Goal: Task Accomplishment & Management: Use online tool/utility

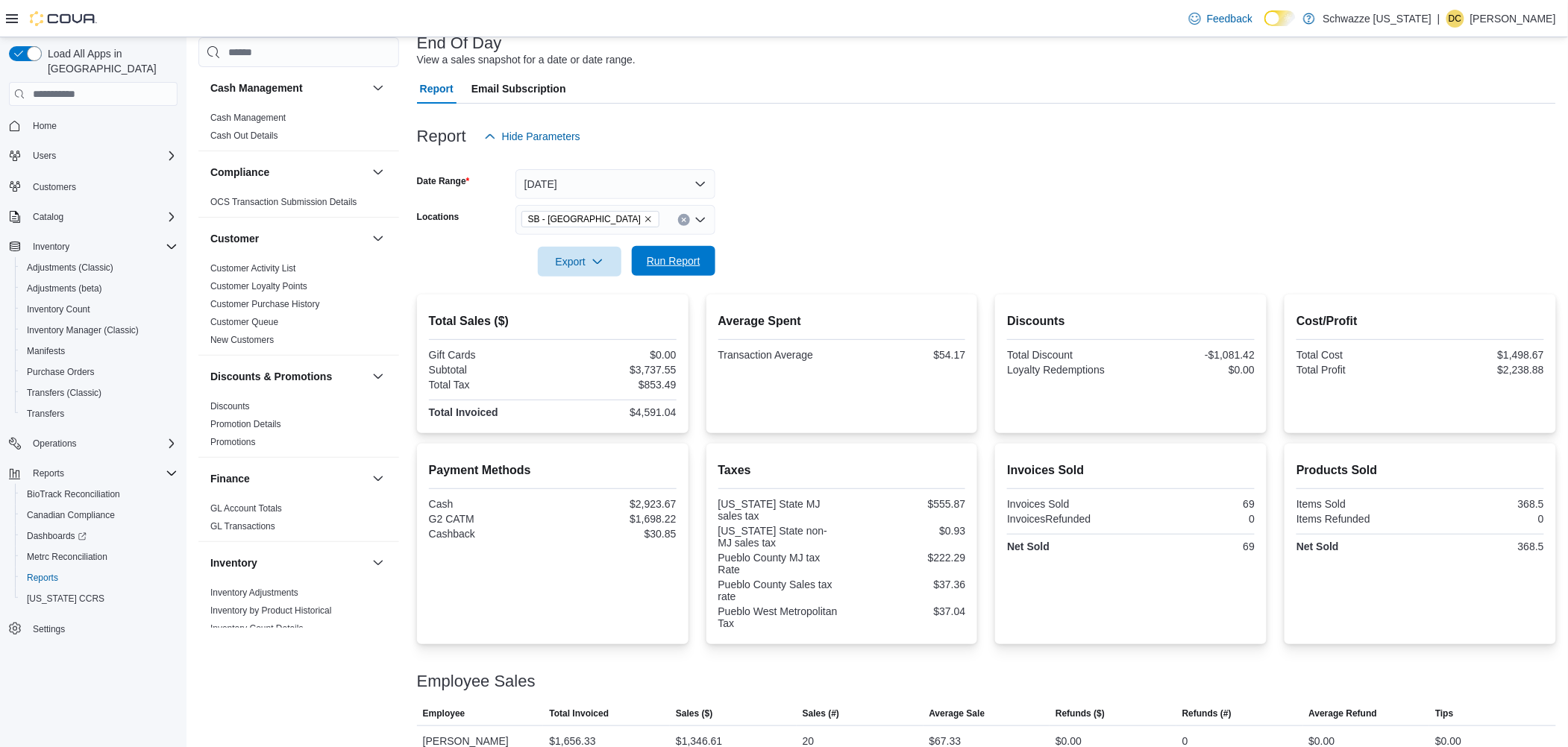
scroll to position [696, 0]
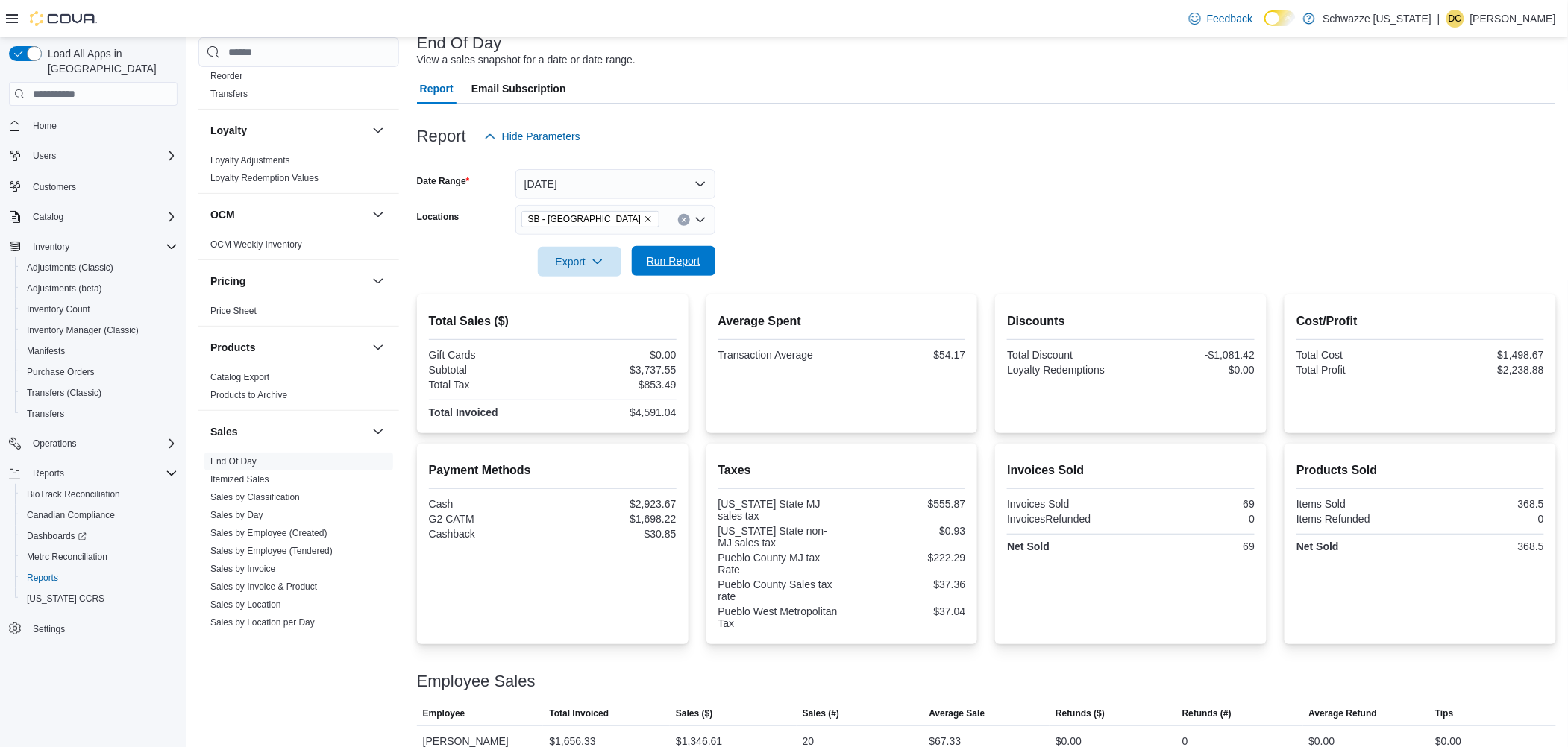
click at [685, 260] on span "Run Report" at bounding box center [673, 260] width 54 height 15
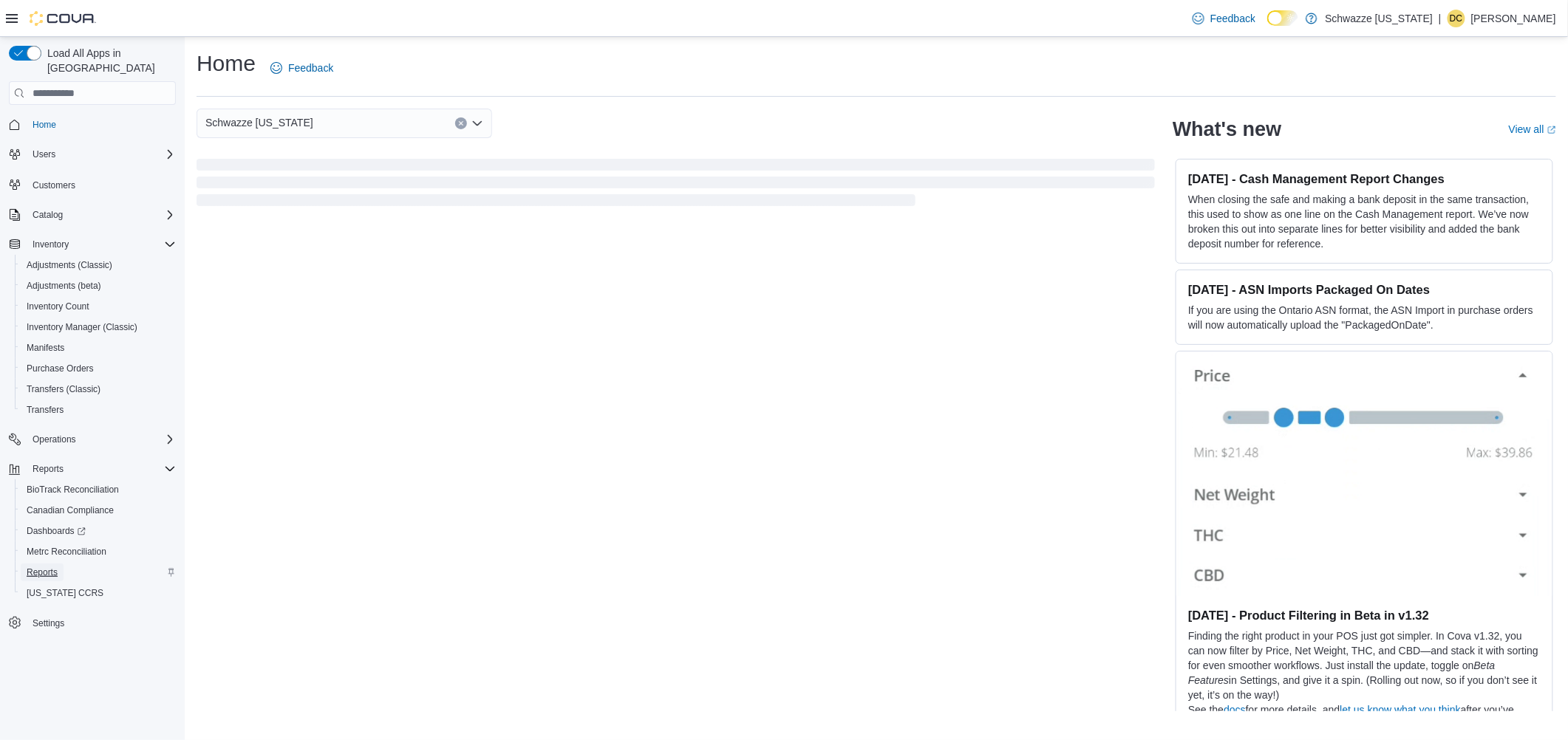
click at [51, 555] on span "Reports" at bounding box center [42, 572] width 31 height 18
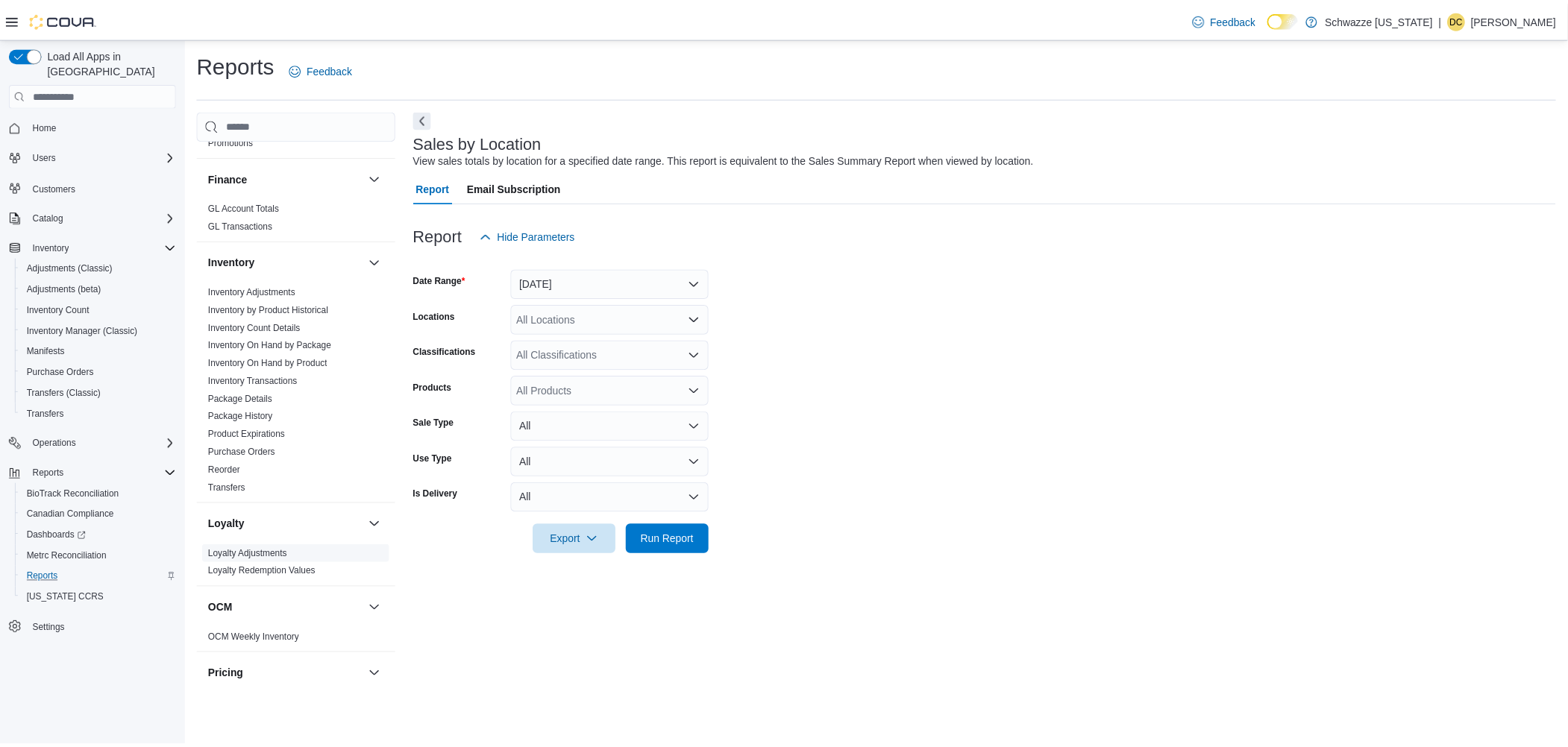
scroll to position [696, 0]
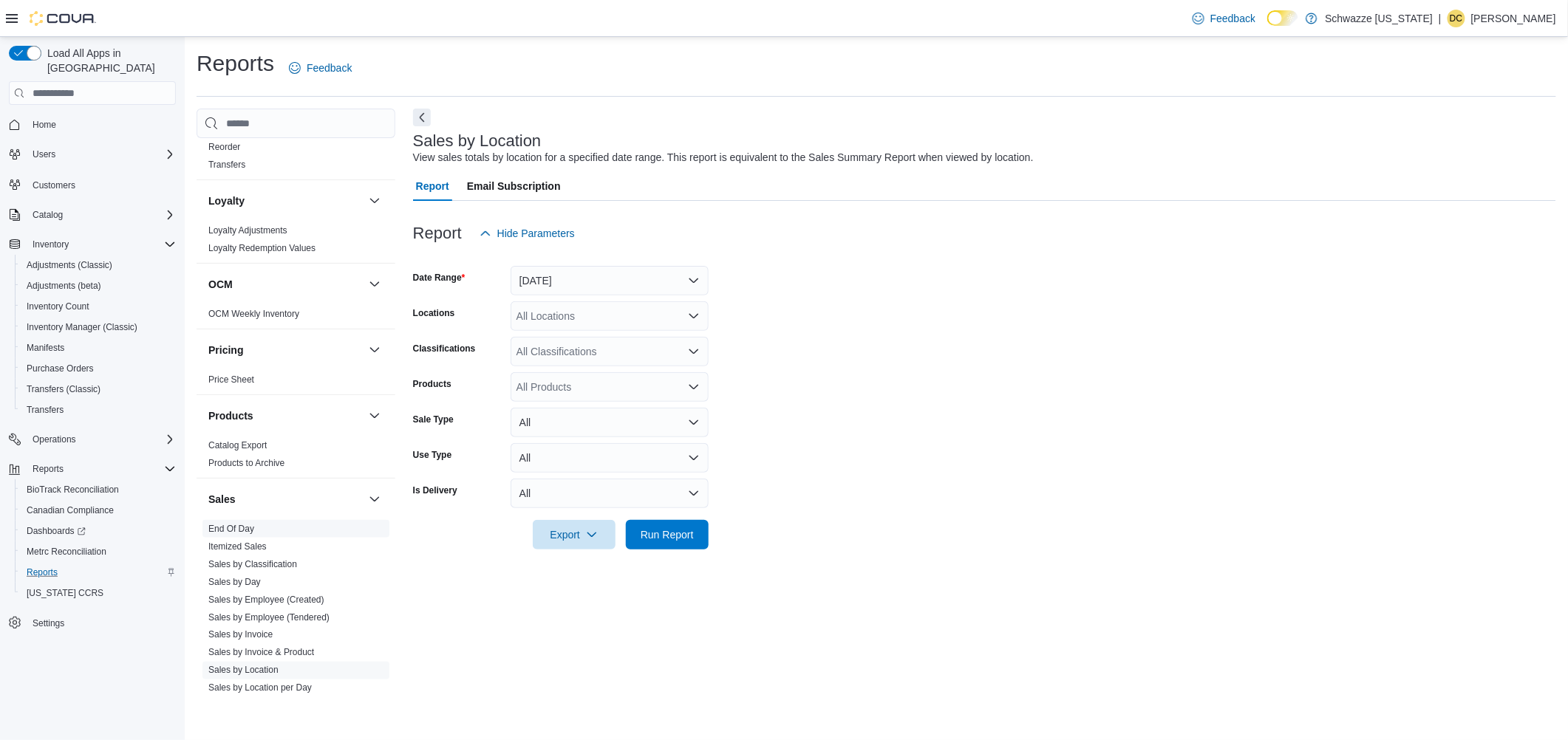
click at [233, 530] on link "End Of Day" at bounding box center [232, 529] width 46 height 10
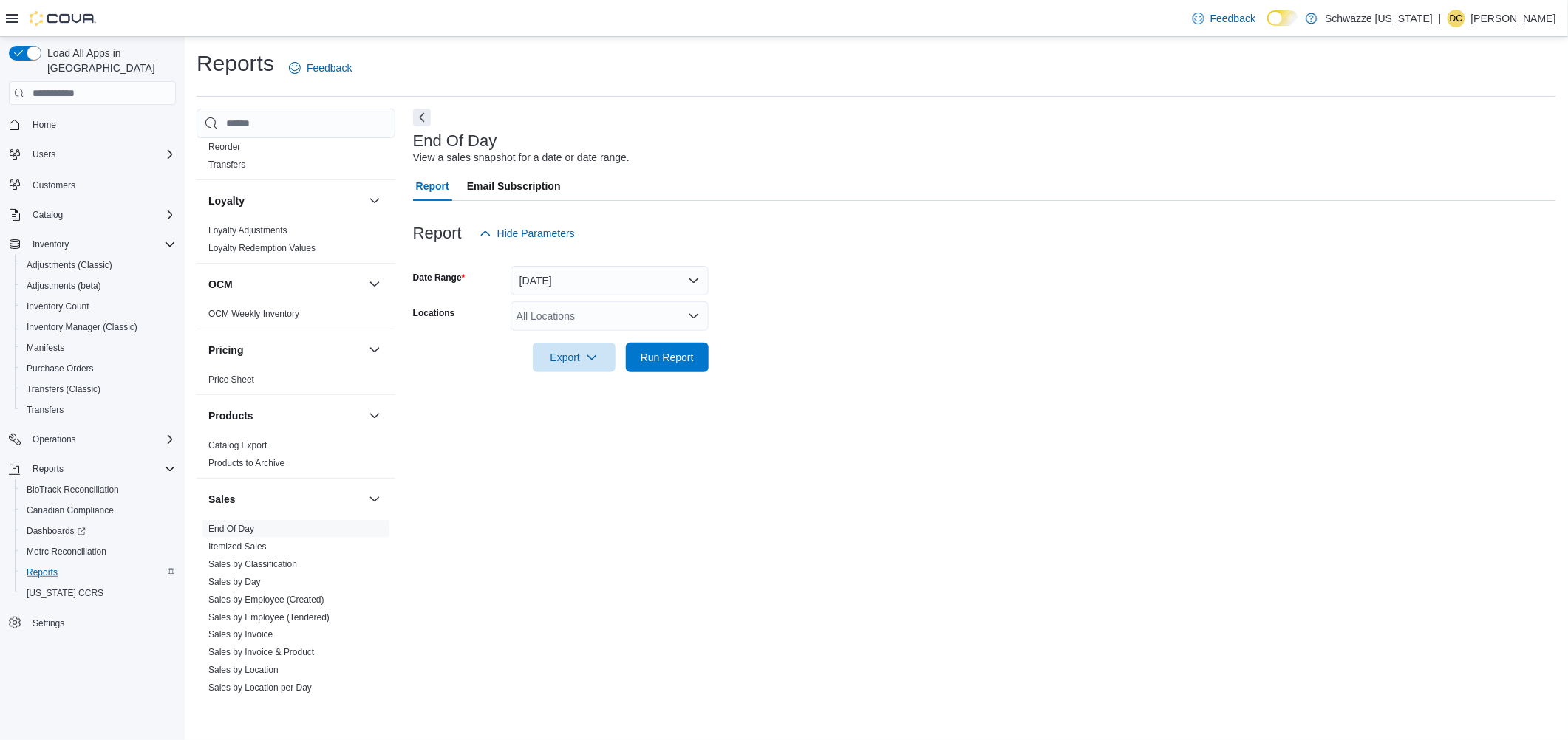
click at [547, 315] on div "All Locations" at bounding box center [609, 316] width 198 height 30
type input "***"
click at [574, 337] on span "SB - [GEOGRAPHIC_DATA]" at bounding box center [622, 341] width 131 height 14
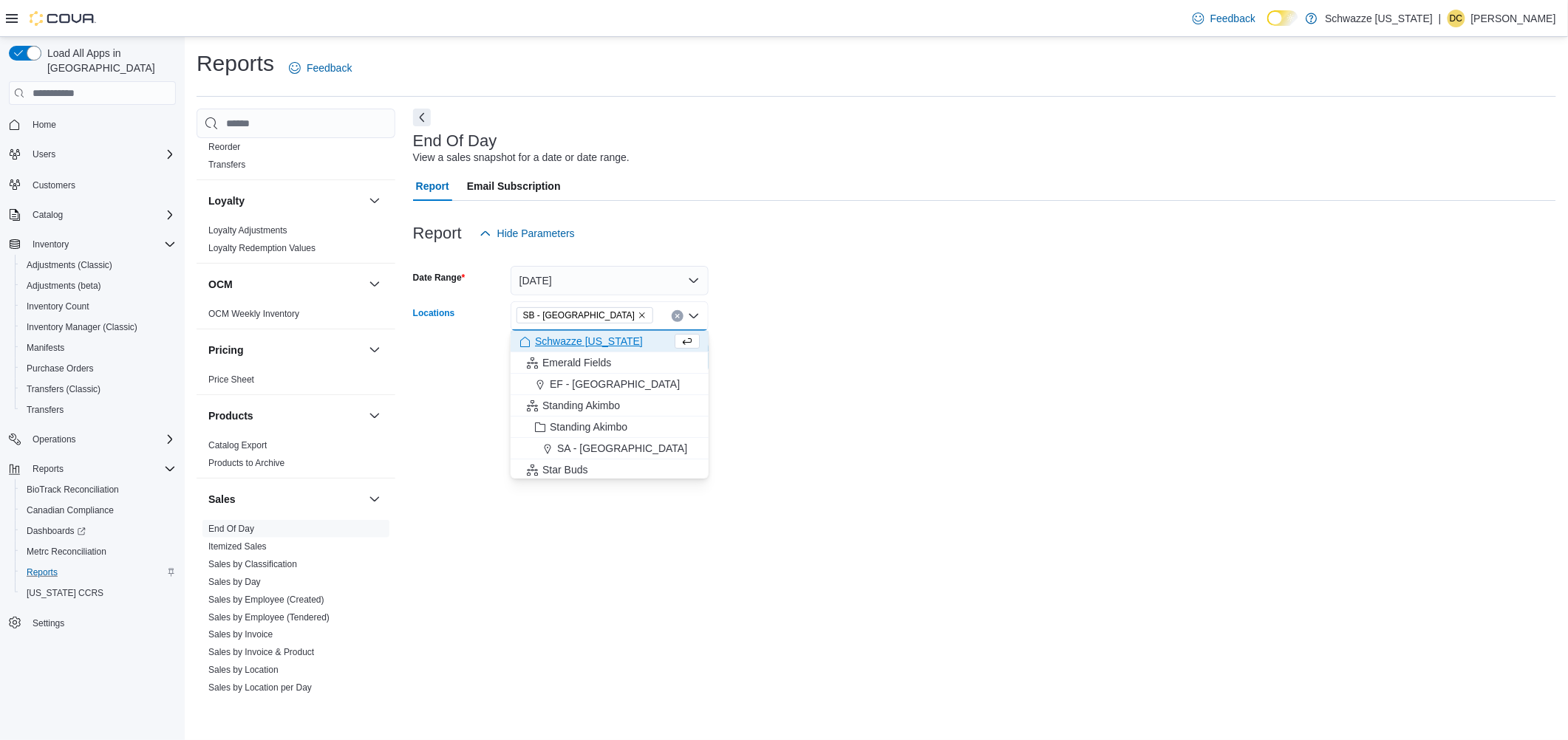
click at [831, 323] on form "Date Range Today Locations SB - Pueblo West Combo box. Selected. SB - Pueblo We…" at bounding box center [984, 311] width 1143 height 124
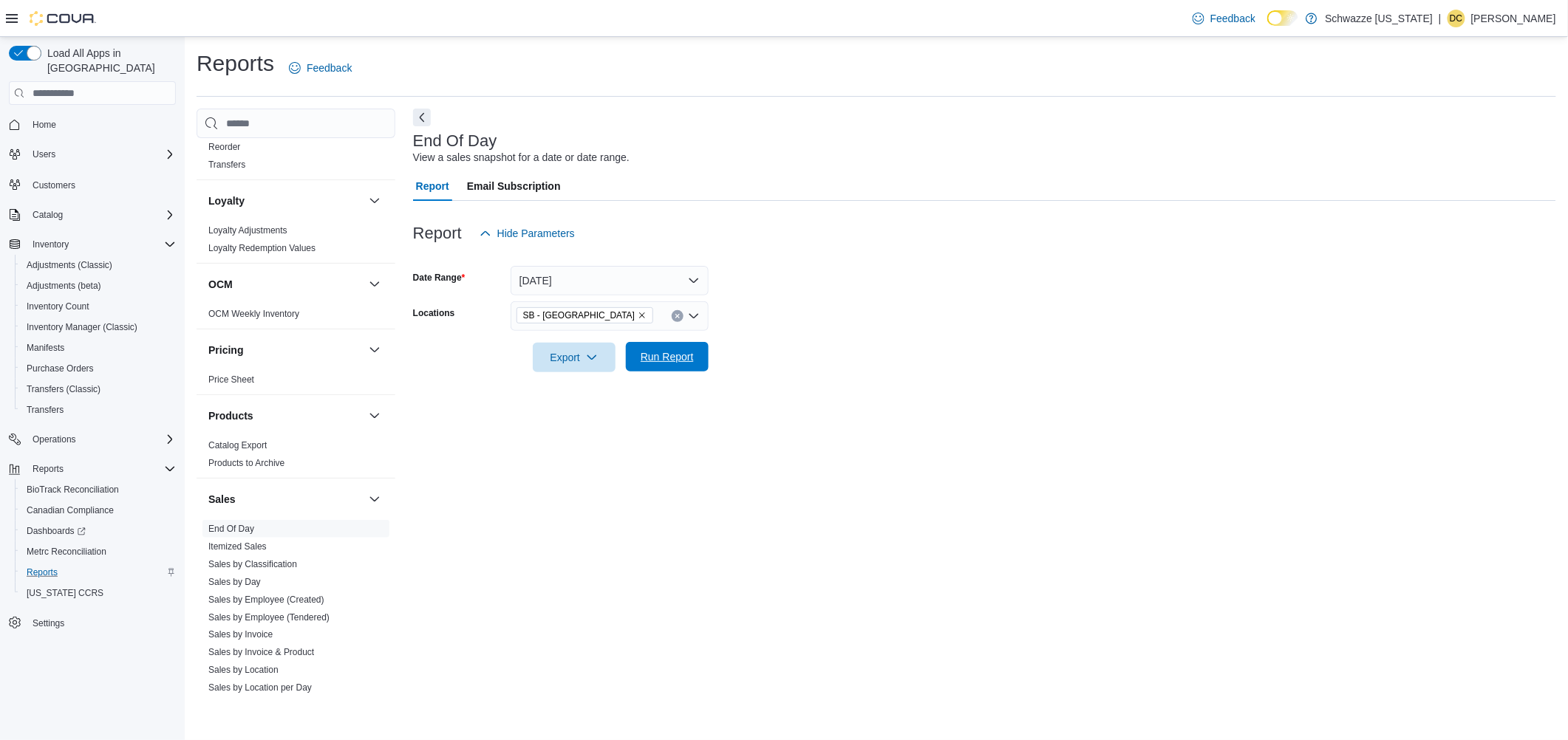
click at [671, 362] on span "Run Report" at bounding box center [667, 356] width 53 height 14
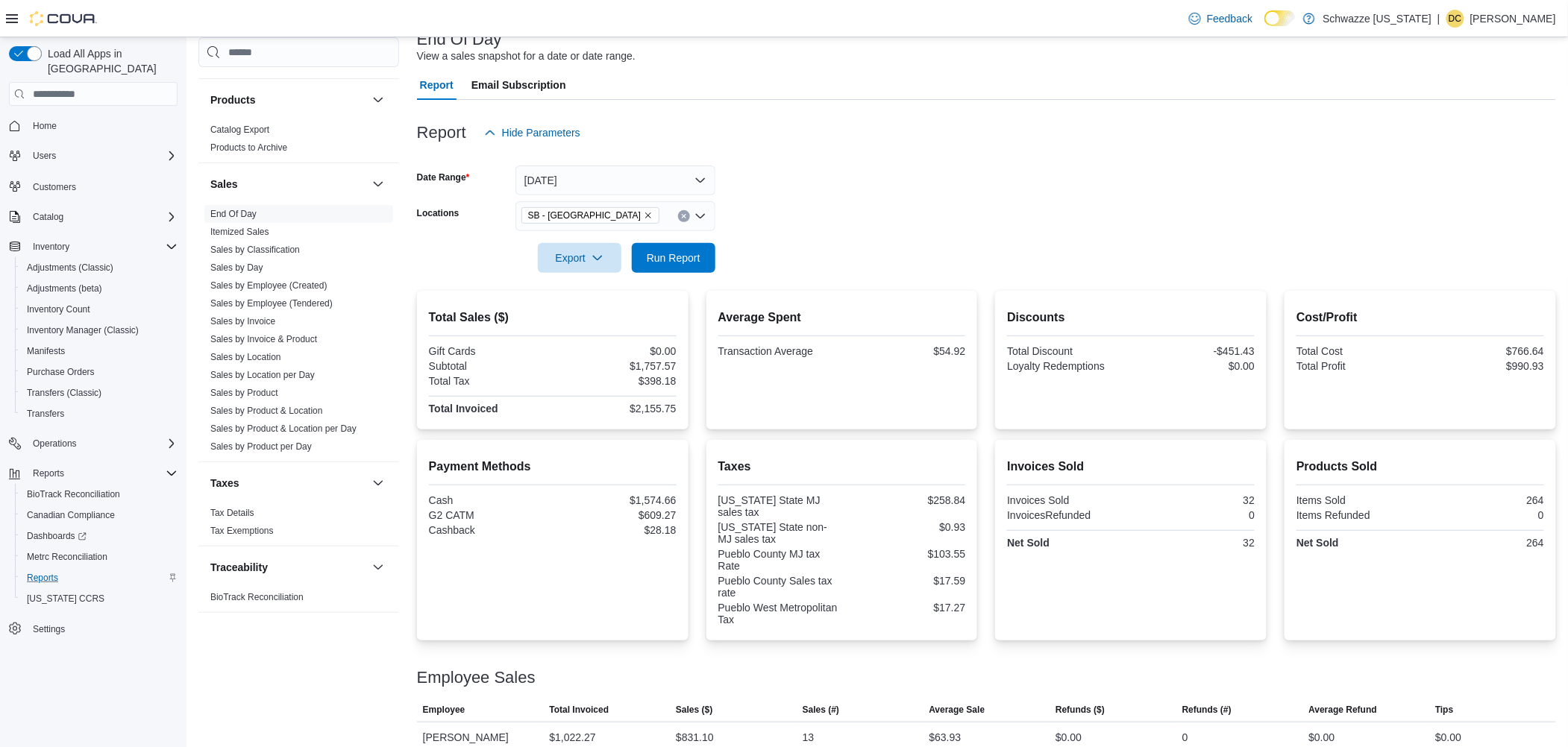
scroll to position [213, 0]
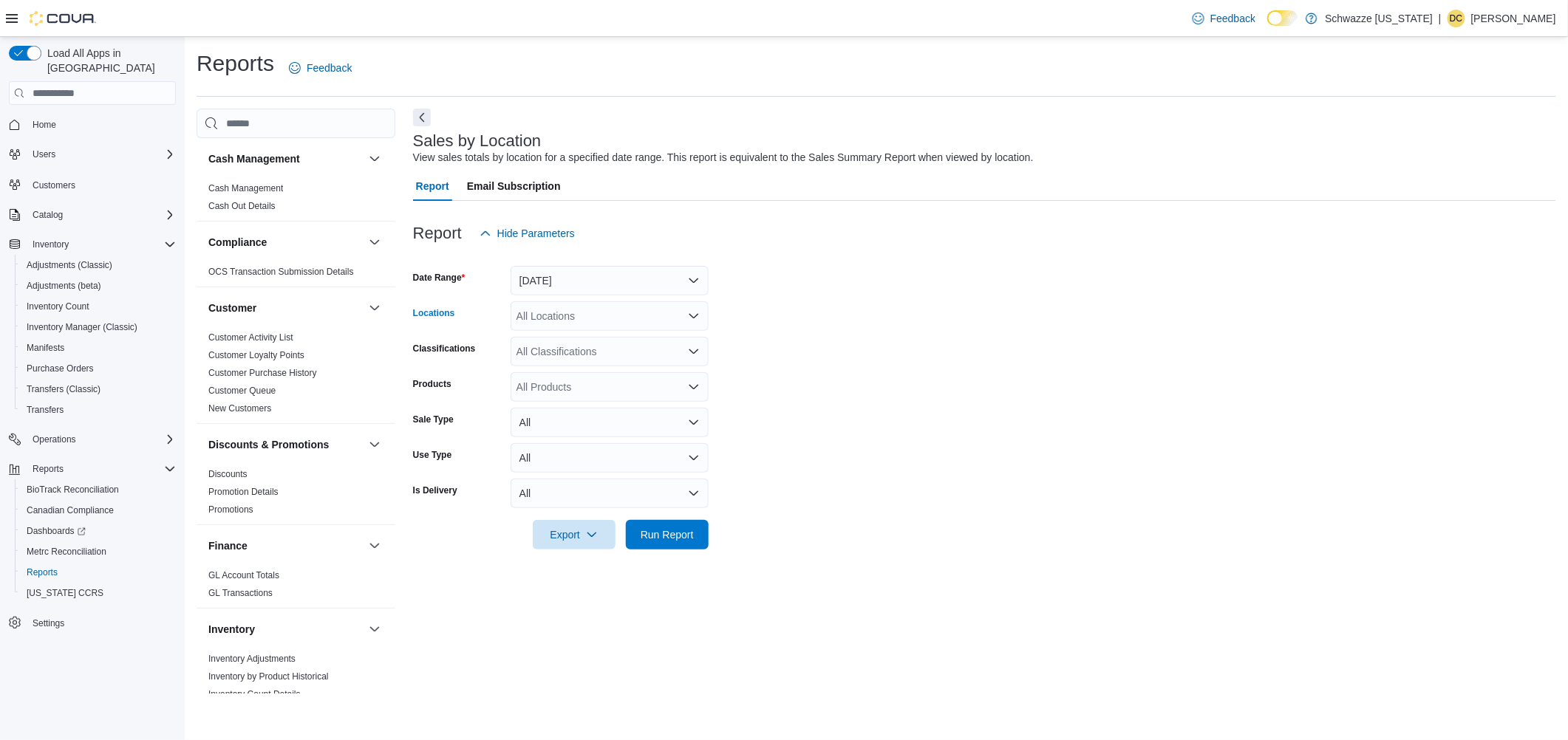
click at [563, 317] on div "All Locations" at bounding box center [609, 316] width 198 height 30
type input "***"
click at [577, 341] on span "SB - [GEOGRAPHIC_DATA]" at bounding box center [622, 341] width 131 height 14
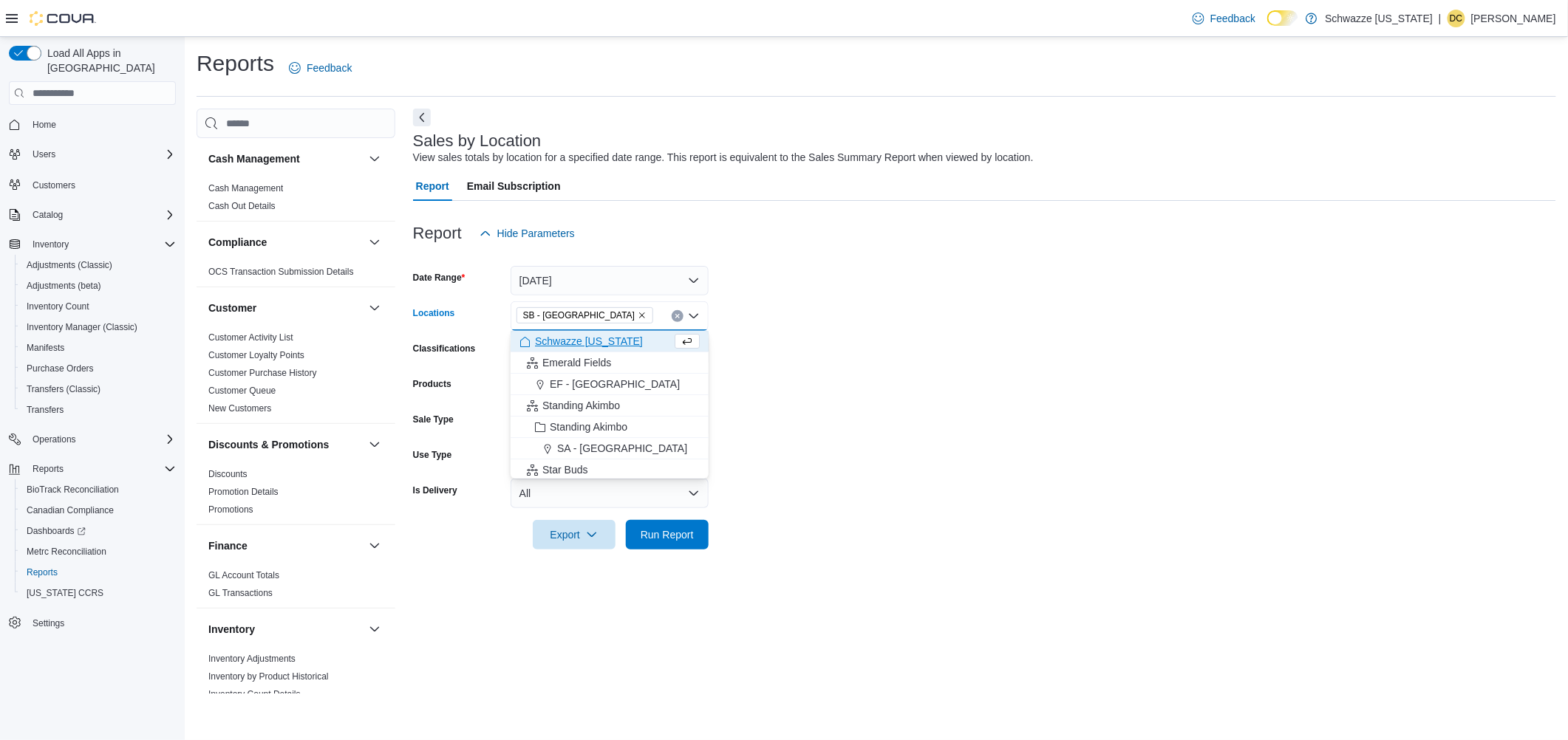
click at [820, 339] on form "Date Range [DATE] Locations SB - [GEOGRAPHIC_DATA] box. Selected. SB - [GEOGRAP…" at bounding box center [984, 399] width 1143 height 301
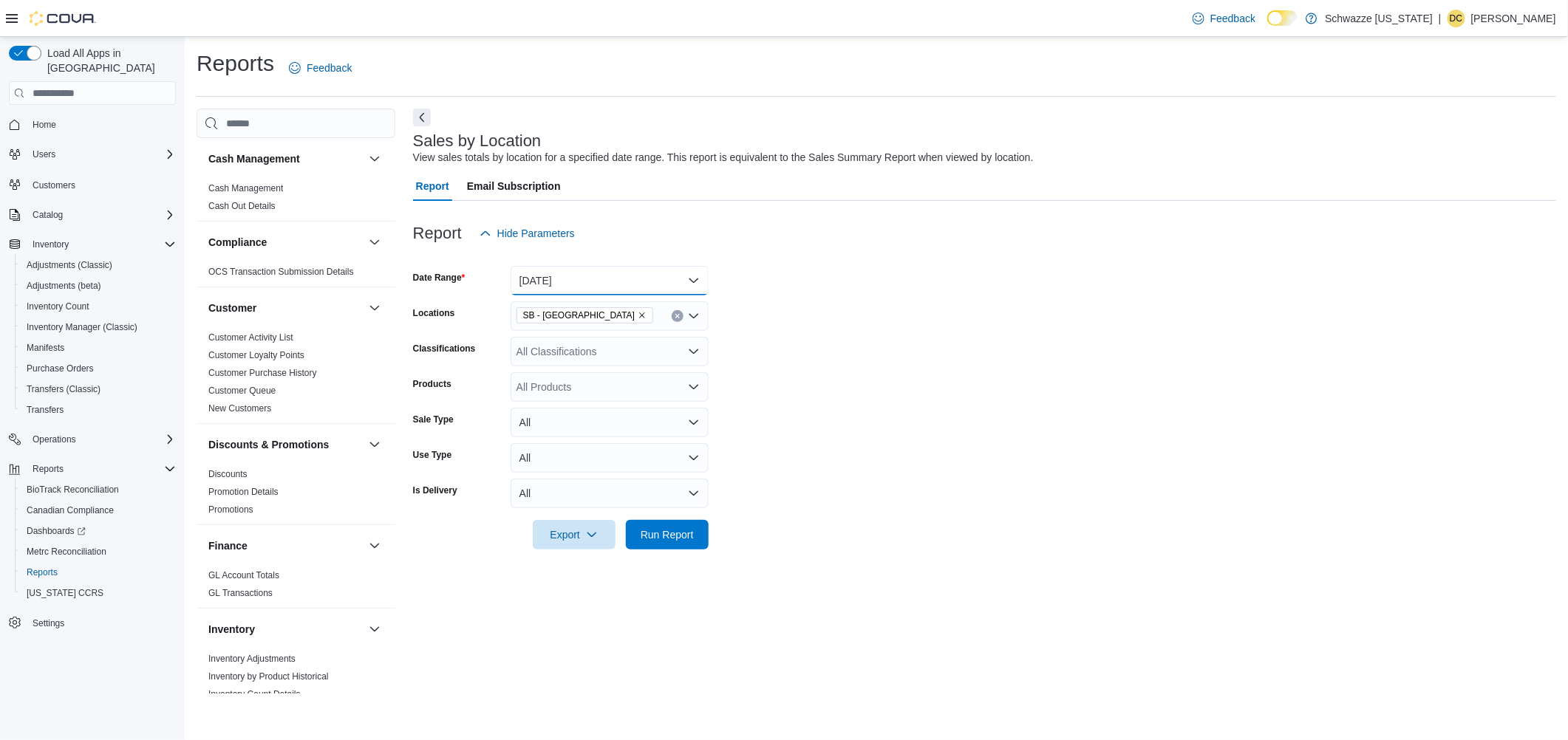
click at [564, 281] on button "[DATE]" at bounding box center [609, 280] width 198 height 30
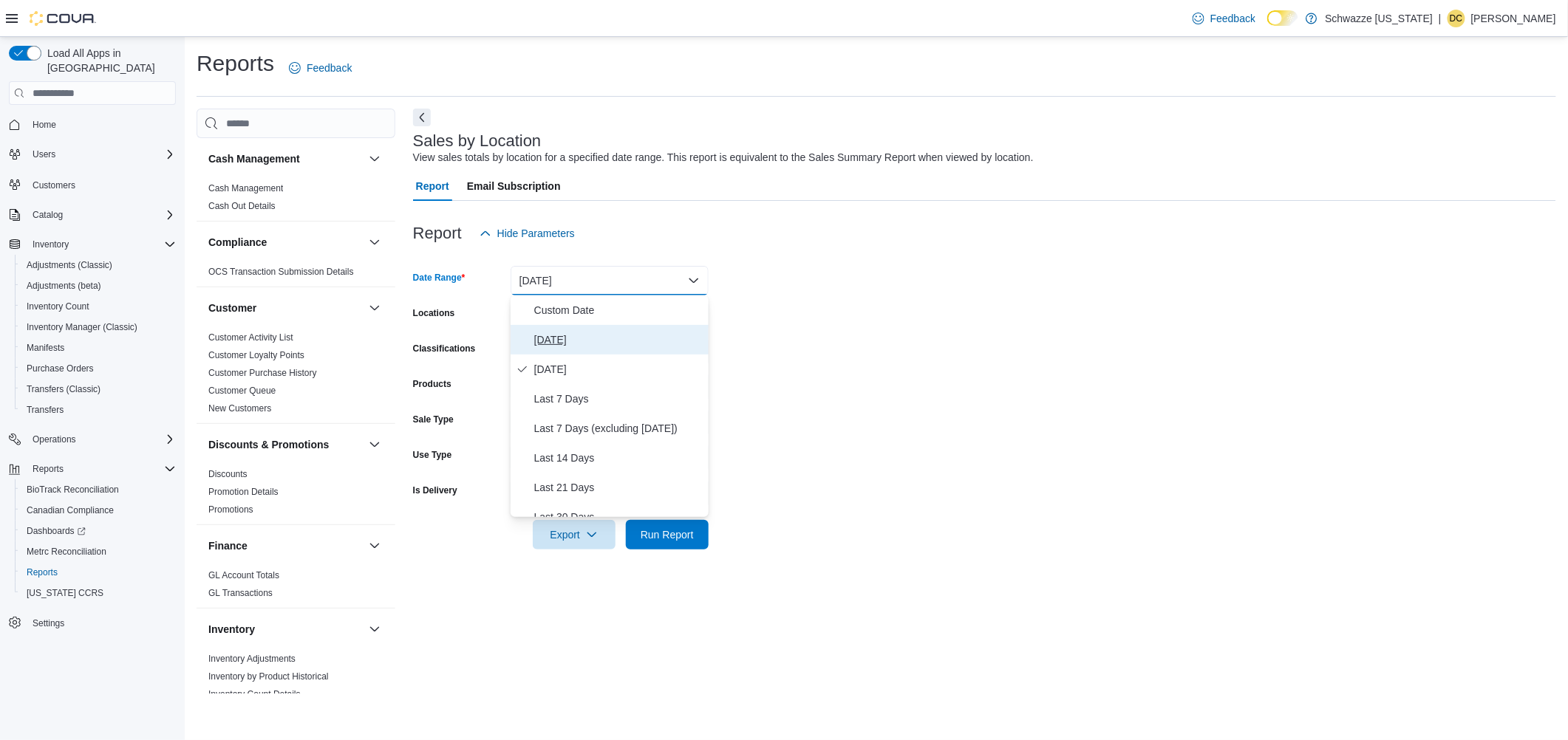
click at [580, 343] on span "[DATE]" at bounding box center [618, 339] width 169 height 18
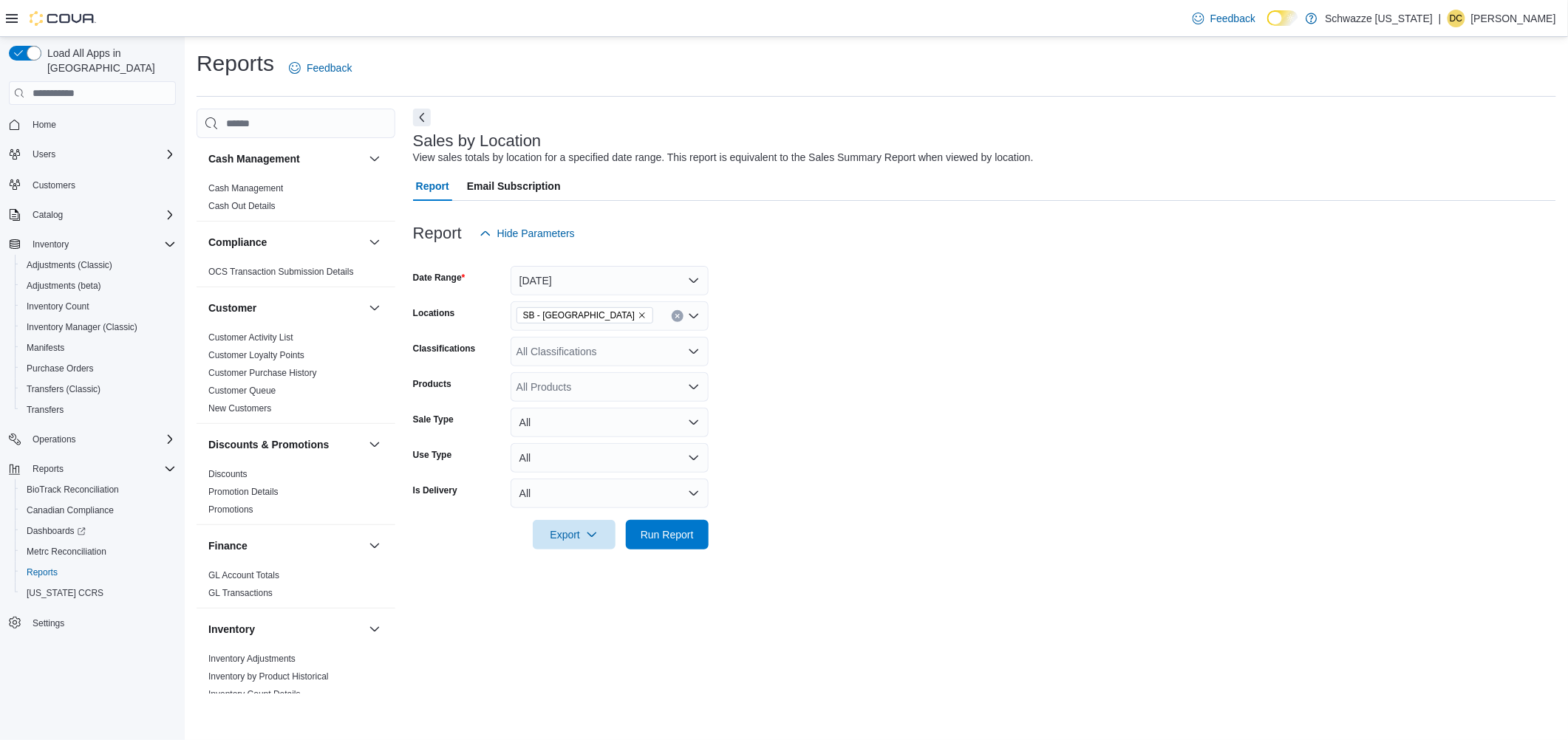
drag, startPoint x: 848, startPoint y: 335, endPoint x: 720, endPoint y: 447, distance: 170.1
click at [846, 339] on form "Date Range [DATE] Locations SB - Pueblo West Classifications All Classification…" at bounding box center [984, 399] width 1143 height 301
click at [697, 530] on span "Run Report" at bounding box center [667, 534] width 65 height 30
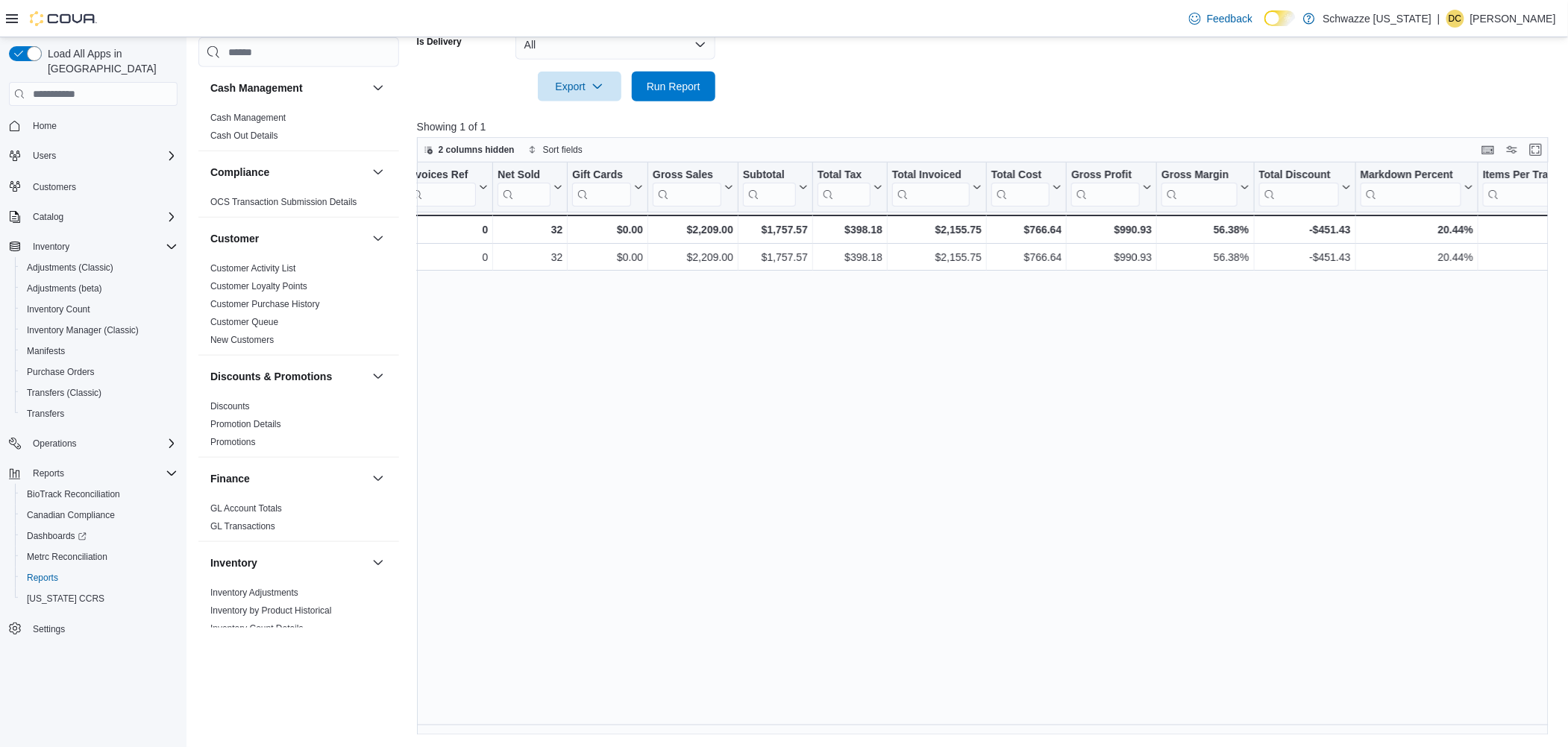
scroll to position [0, 188]
